Goal: Communication & Community: Answer question/provide support

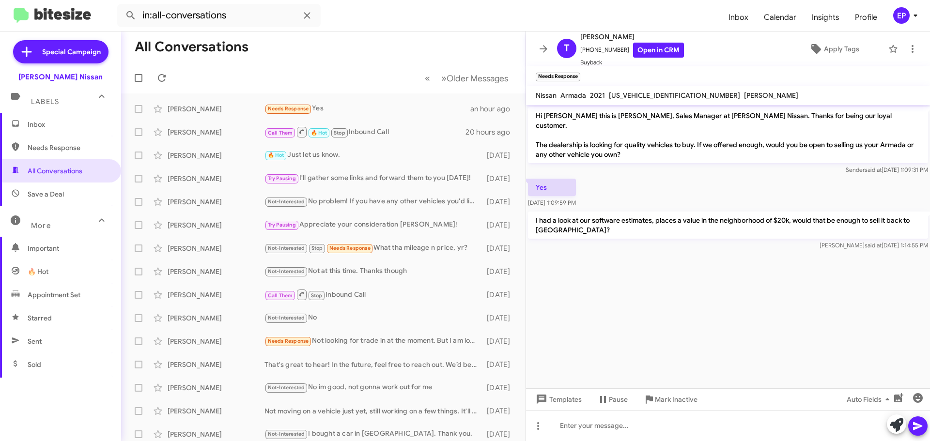
click at [622, 291] on cdk-virtual-scroll-viewport "Hi [PERSON_NAME] this is [PERSON_NAME], Sales Manager at [PERSON_NAME] Nissan. …" at bounding box center [728, 246] width 404 height 283
click at [547, 52] on icon at bounding box center [544, 49] width 12 height 12
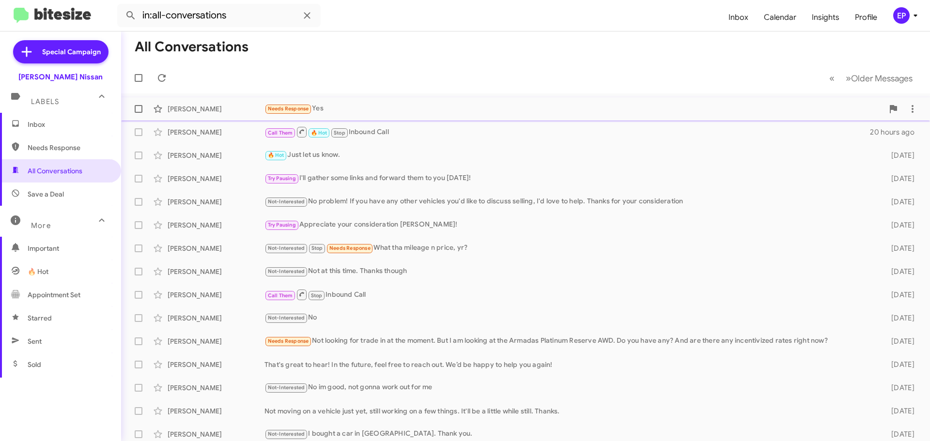
click at [188, 107] on div "[PERSON_NAME]" at bounding box center [216, 109] width 97 height 10
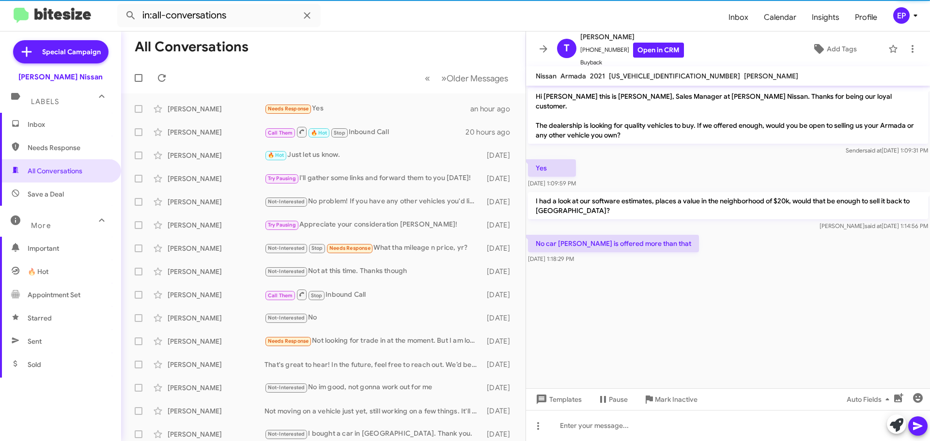
click at [692, 266] on div at bounding box center [728, 271] width 404 height 10
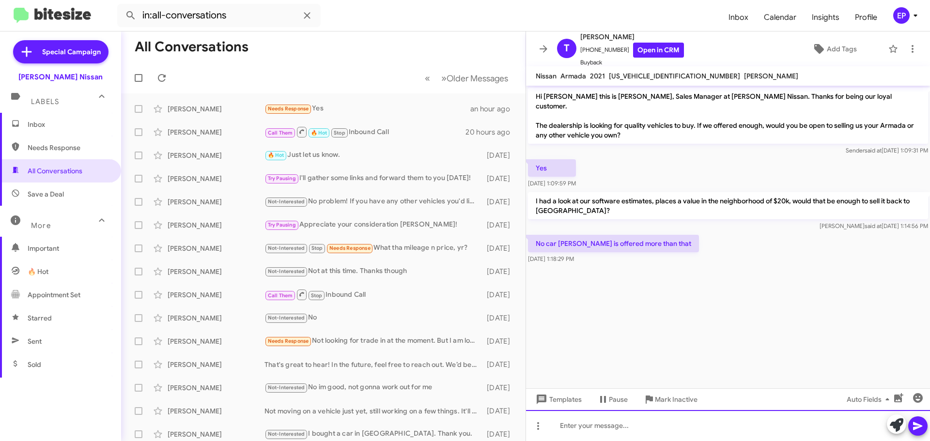
click at [610, 430] on div at bounding box center [728, 425] width 404 height 31
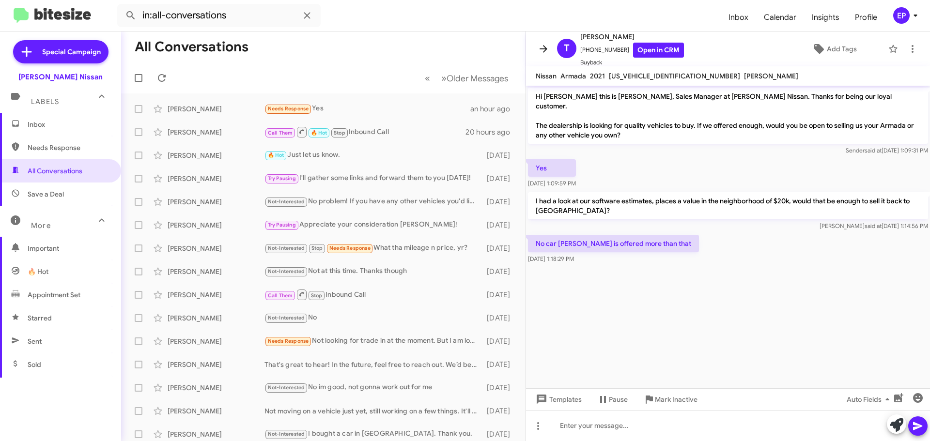
click at [541, 49] on icon at bounding box center [544, 48] width 8 height 7
